Goal: Task Accomplishment & Management: Manage account settings

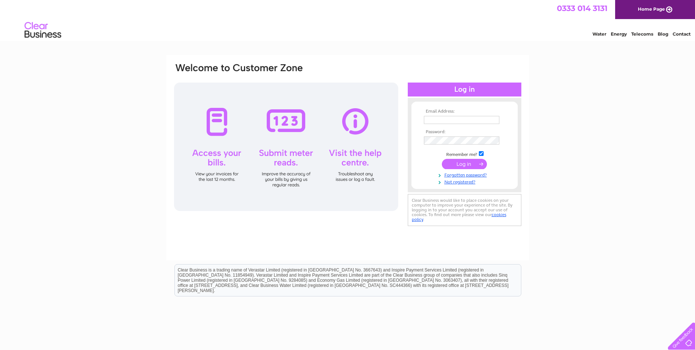
type input "joannegordon@millersofspeyside.co.uk"
click at [455, 163] on input "submit" at bounding box center [464, 164] width 45 height 10
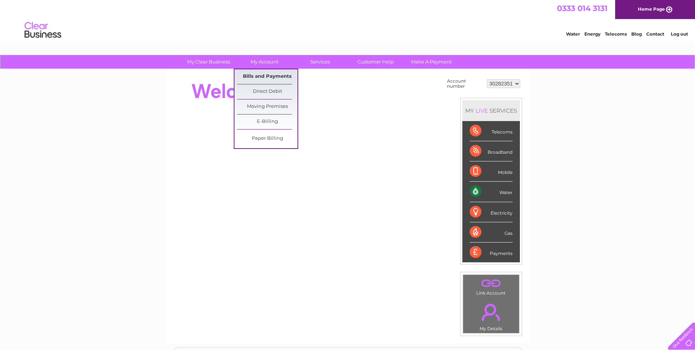
click at [255, 75] on link "Bills and Payments" at bounding box center [267, 76] width 60 height 15
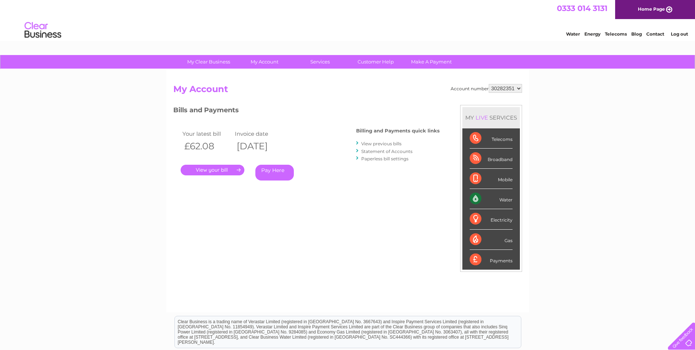
click at [382, 144] on link "View previous bills" at bounding box center [381, 143] width 40 height 5
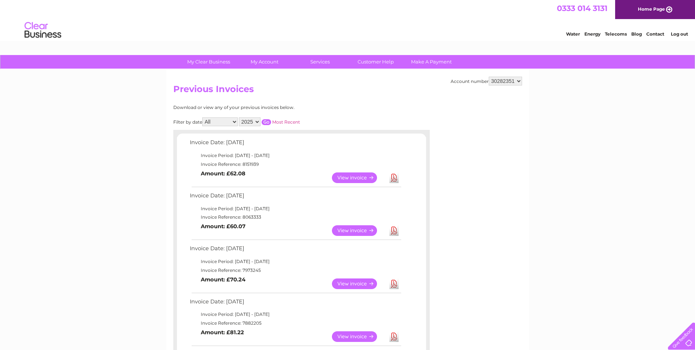
click at [395, 229] on link "Download" at bounding box center [393, 230] width 9 height 11
click at [395, 177] on link "Download" at bounding box center [393, 177] width 9 height 11
drag, startPoint x: 678, startPoint y: 33, endPoint x: 602, endPoint y: 56, distance: 79.4
click at [678, 33] on link "Log out" at bounding box center [679, 33] width 17 height 5
